Goal: Task Accomplishment & Management: Manage account settings

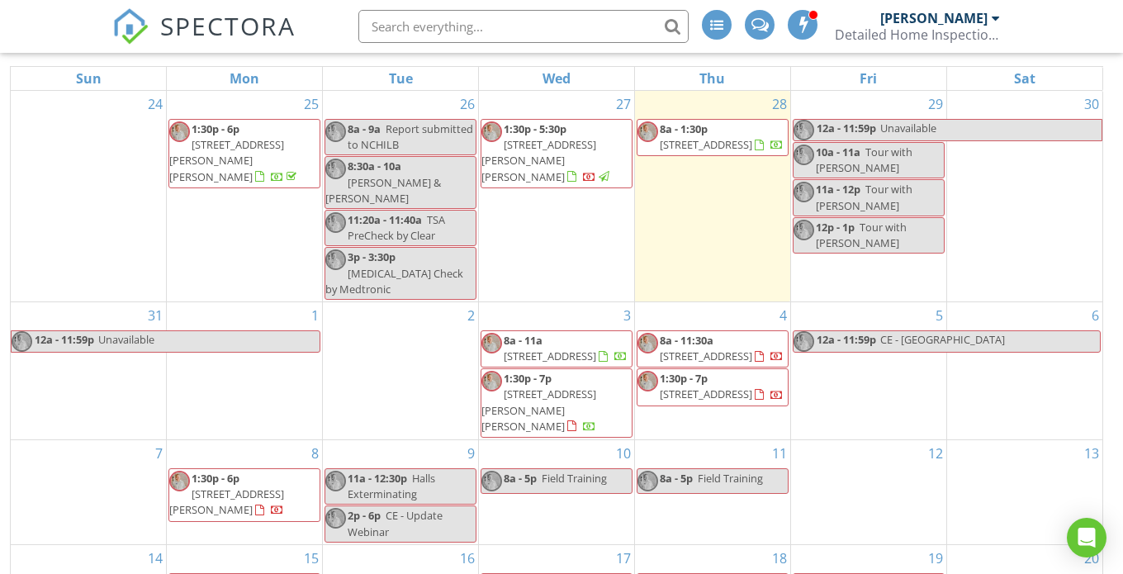
drag, startPoint x: 583, startPoint y: 156, endPoint x: 537, endPoint y: 141, distance: 47.8
click at [537, 141] on span "[STREET_ADDRESS][PERSON_NAME][PERSON_NAME]" at bounding box center [538, 160] width 115 height 46
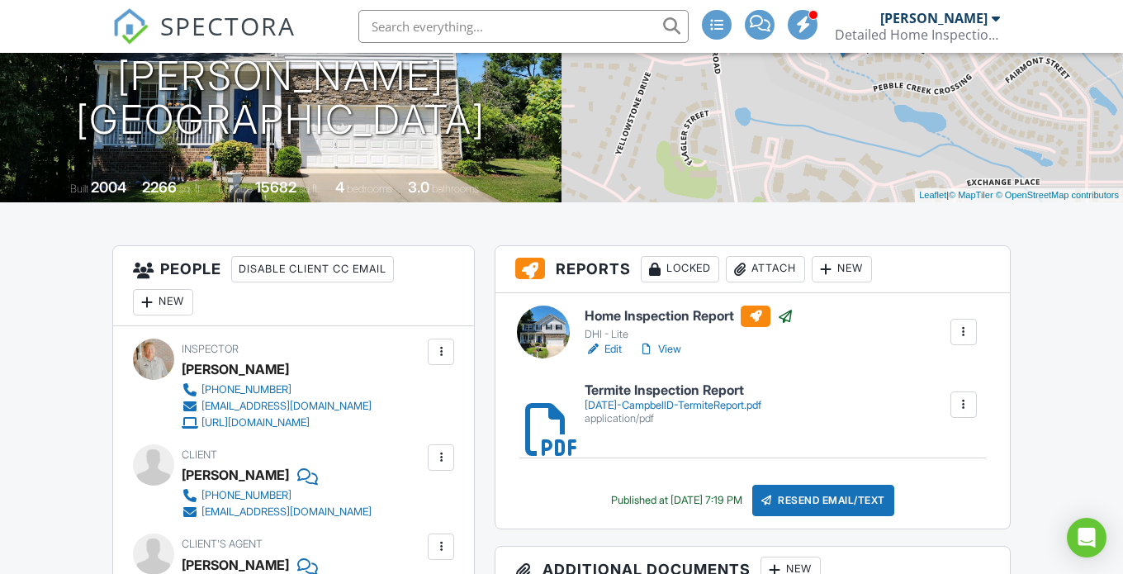
scroll to position [330, 0]
